Goal: Task Accomplishment & Management: Manage account settings

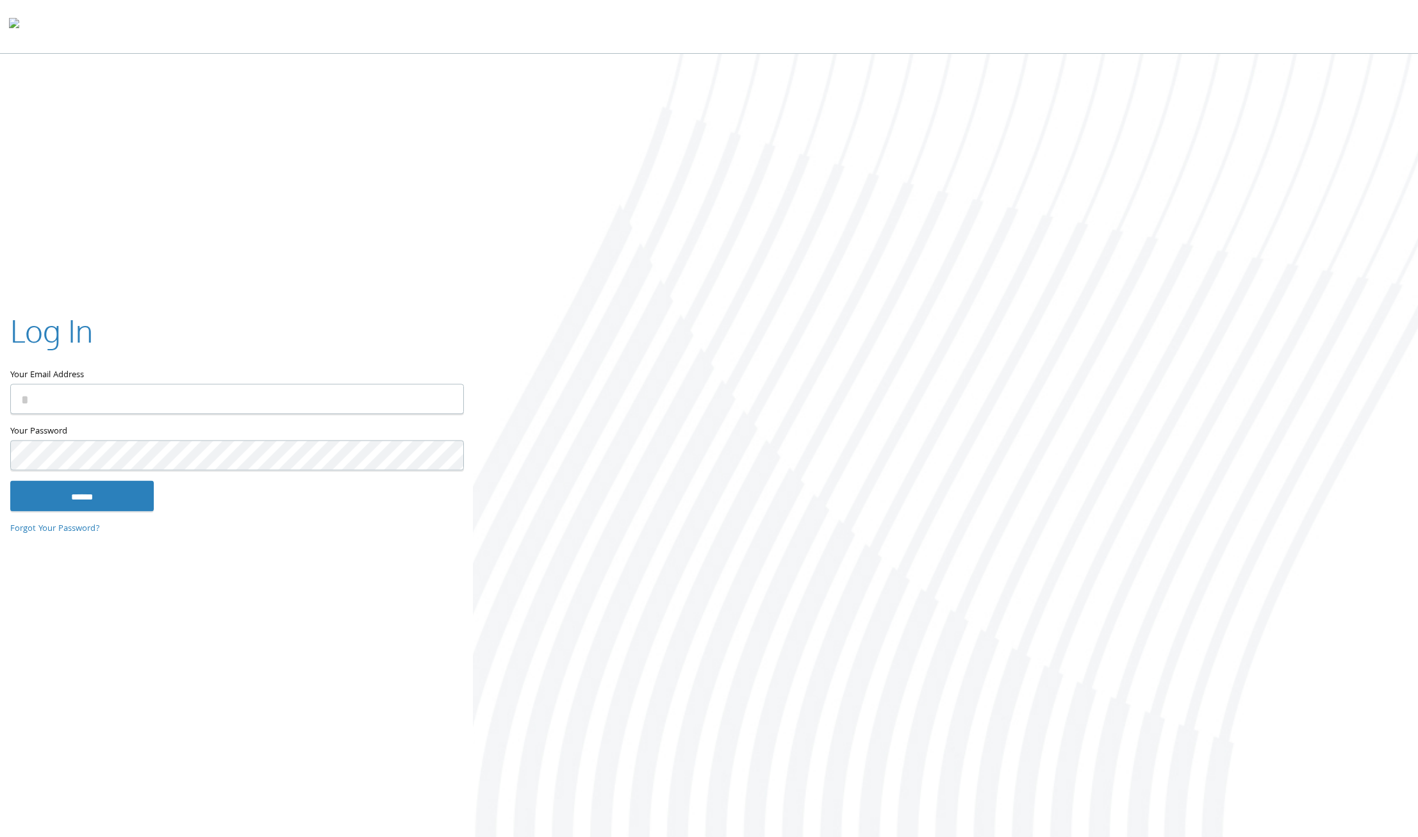
type input "**********"
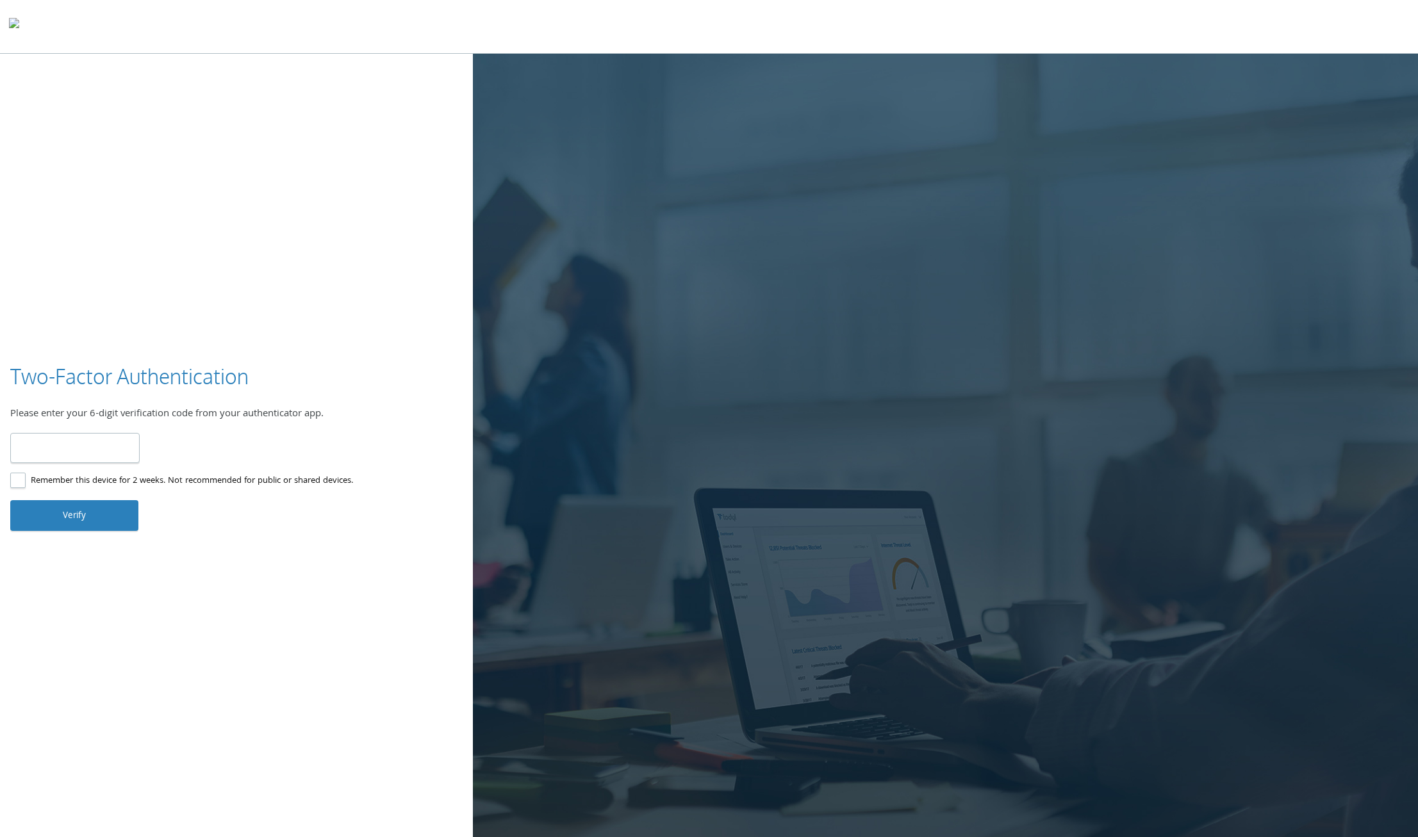
click at [88, 454] on input "number" at bounding box center [74, 448] width 129 height 30
type input "******"
click at [85, 507] on button "Verify" at bounding box center [74, 515] width 128 height 31
